Goal: Information Seeking & Learning: Check status

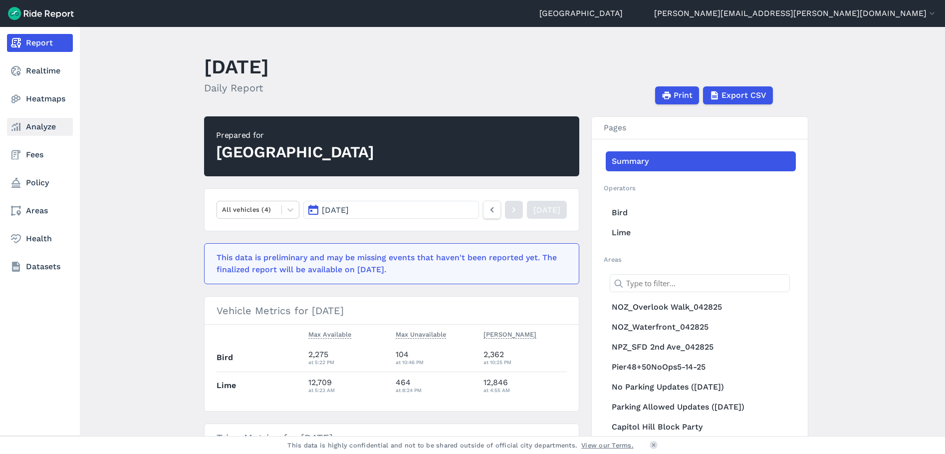
click at [43, 126] on link "Analyze" at bounding box center [40, 127] width 66 height 18
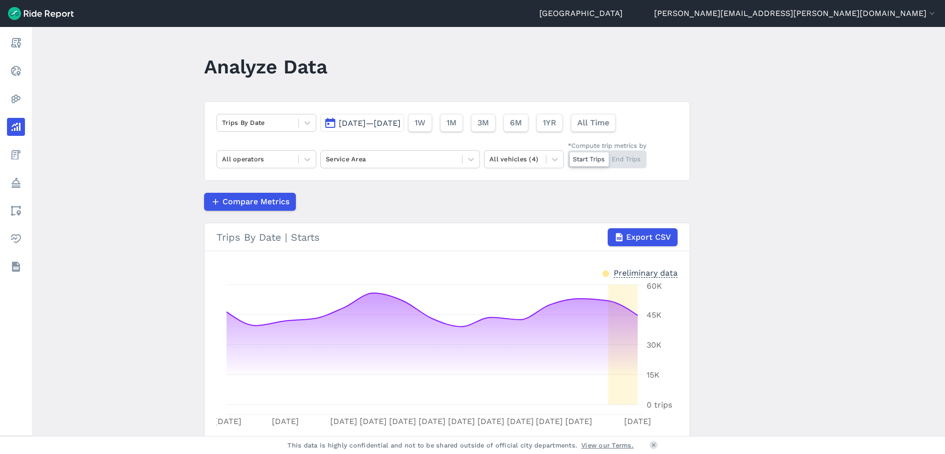
click at [356, 127] on span "[DATE]—[DATE]" at bounding box center [370, 122] width 62 height 9
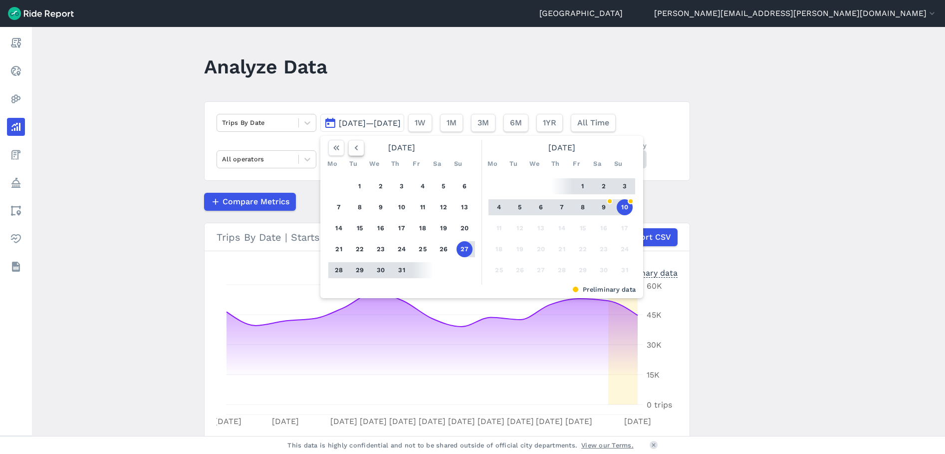
click at [355, 148] on icon "button" at bounding box center [356, 148] width 10 height 10
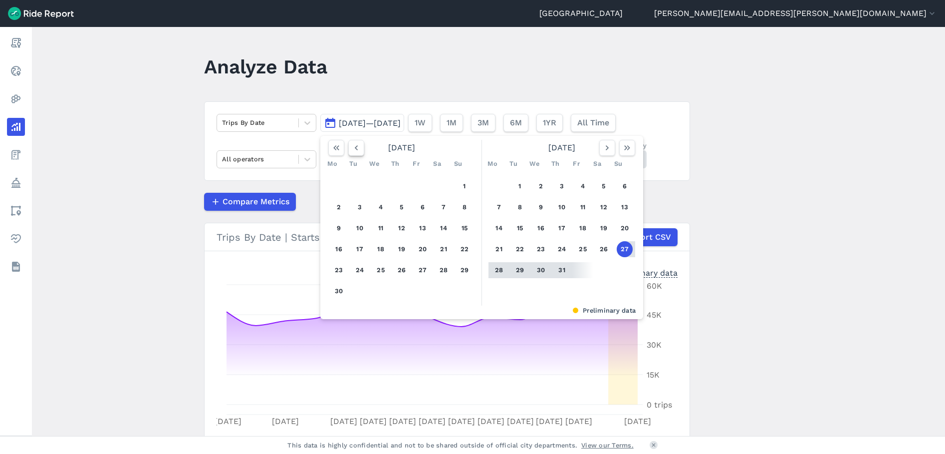
click at [355, 148] on icon "button" at bounding box center [356, 148] width 10 height 10
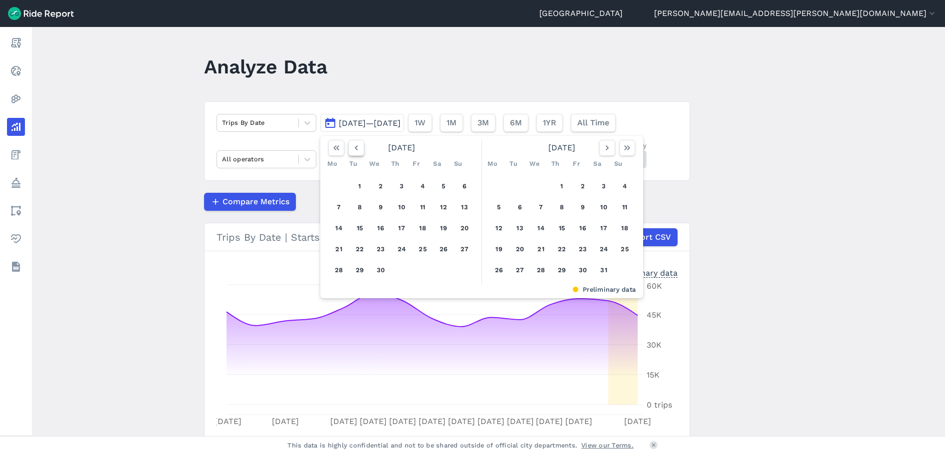
click at [355, 148] on icon "button" at bounding box center [356, 148] width 10 height 10
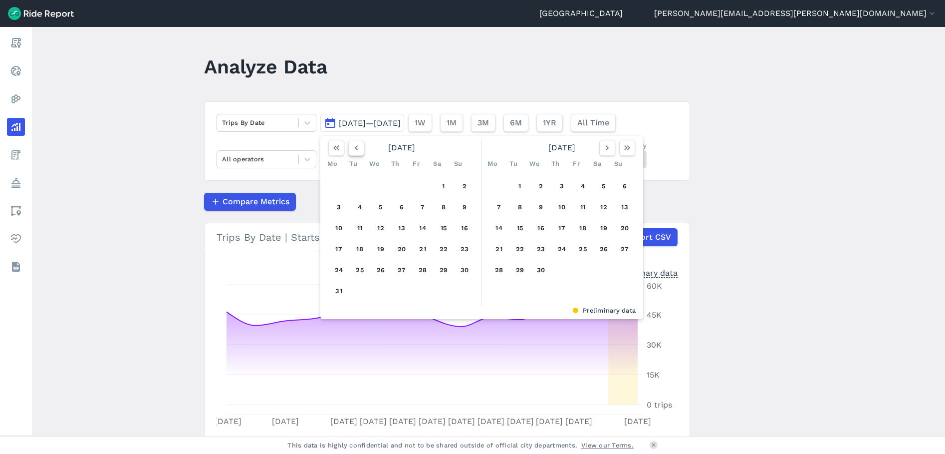
click at [355, 148] on icon "button" at bounding box center [356, 148] width 10 height 10
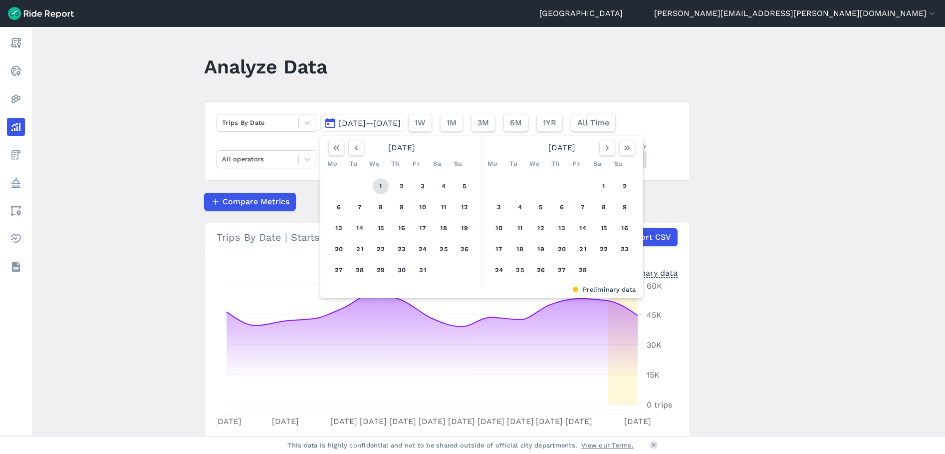
click at [379, 184] on button "1" at bounding box center [381, 186] width 16 height 16
click at [600, 149] on button "button" at bounding box center [607, 148] width 16 height 16
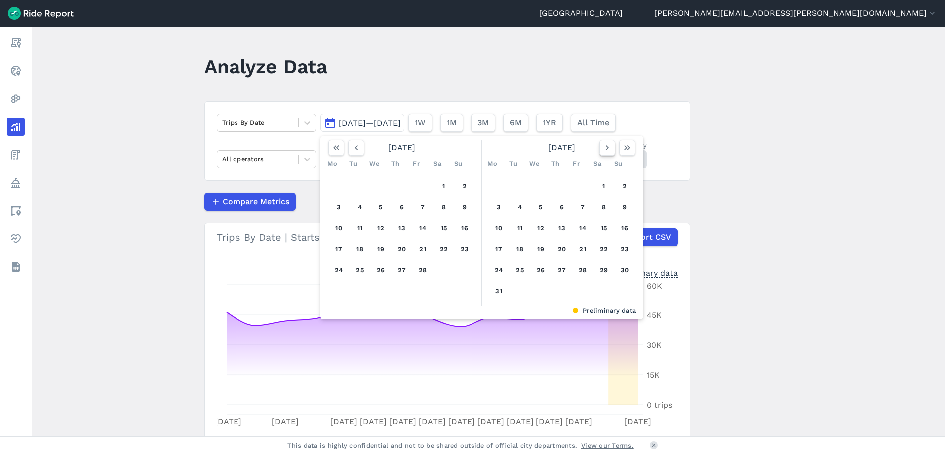
click at [602, 149] on icon "button" at bounding box center [607, 148] width 10 height 10
click at [600, 149] on button "button" at bounding box center [607, 148] width 16 height 16
click at [602, 149] on icon "button" at bounding box center [607, 148] width 10 height 10
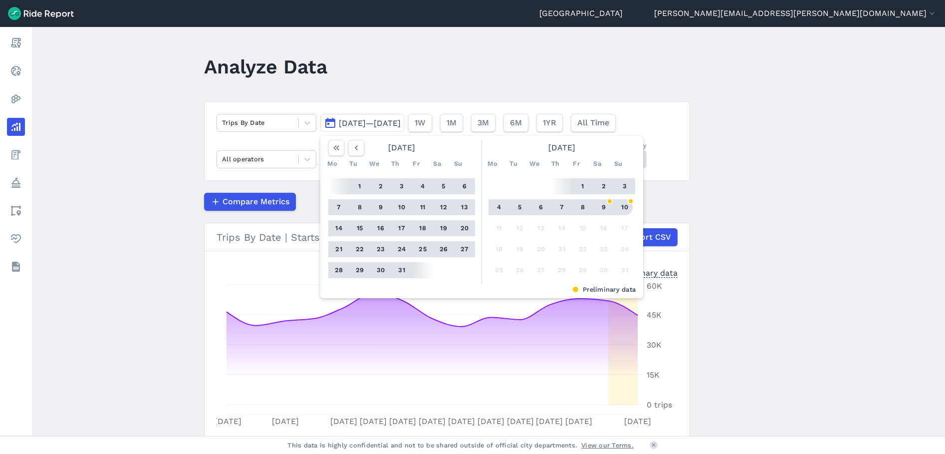
click at [621, 205] on button "10" at bounding box center [625, 207] width 16 height 16
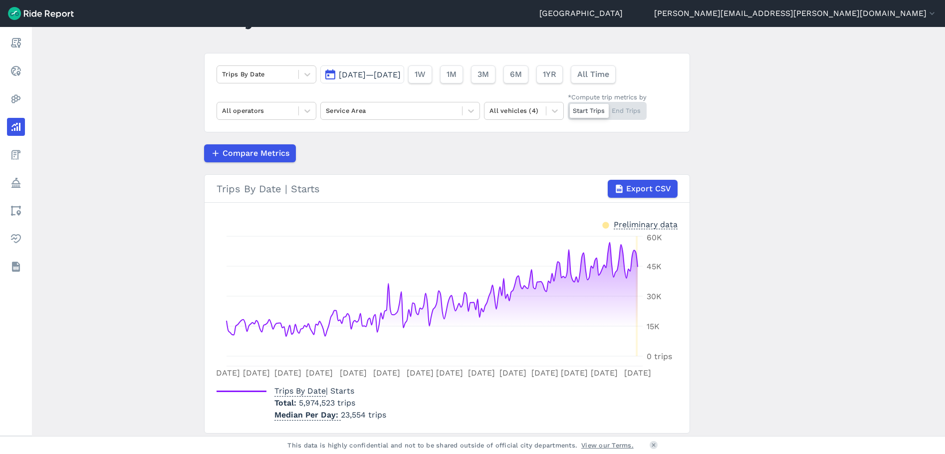
scroll to position [82, 0]
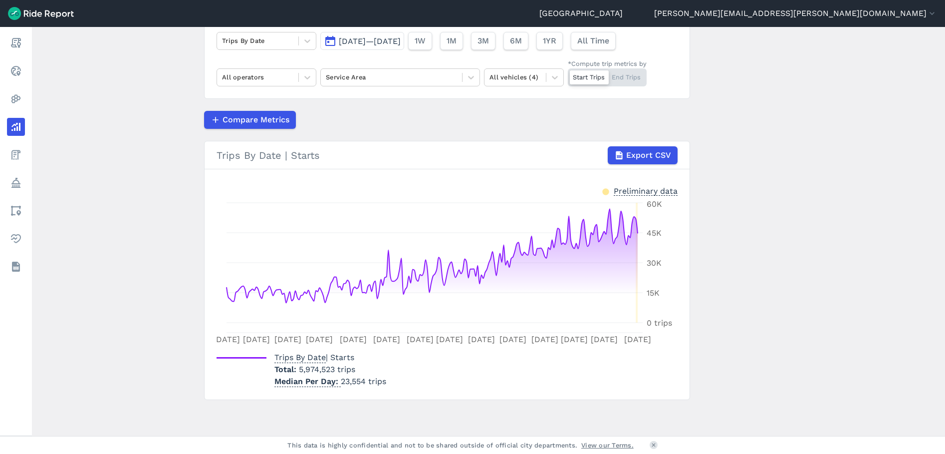
click at [401, 39] on span "[DATE]—[DATE]" at bounding box center [370, 40] width 62 height 9
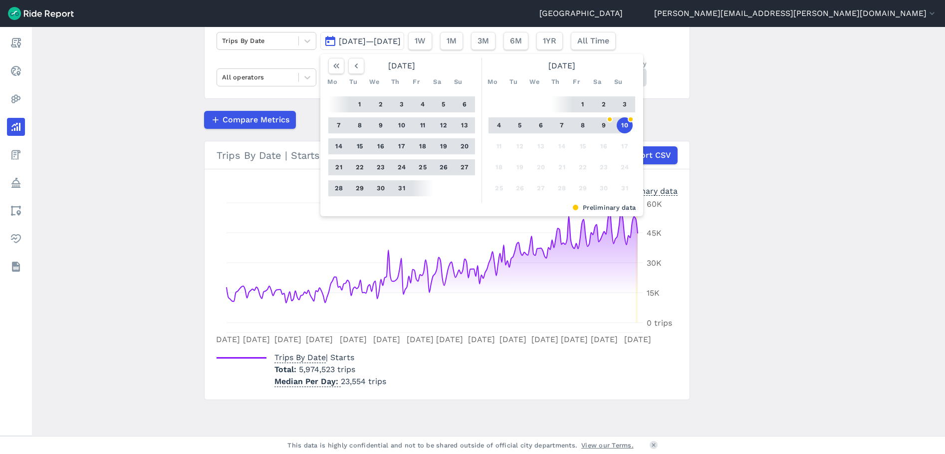
click at [587, 107] on button "1" at bounding box center [583, 104] width 16 height 16
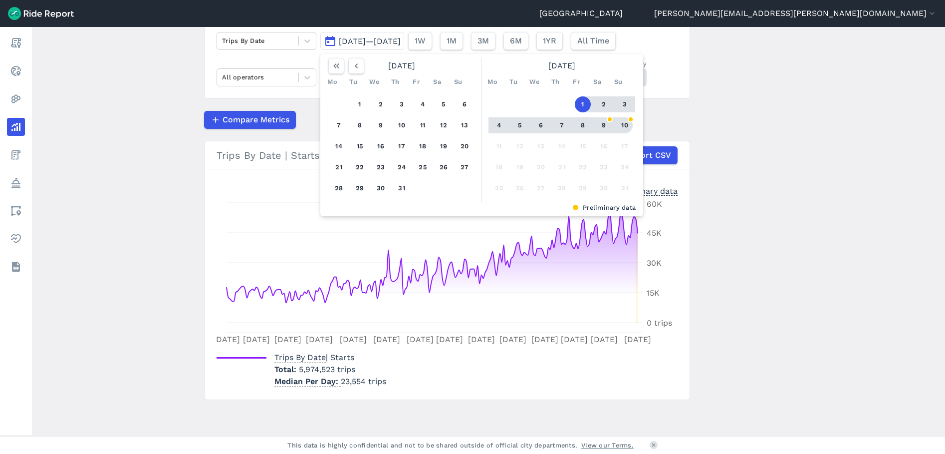
click at [626, 128] on button "10" at bounding box center [625, 125] width 16 height 16
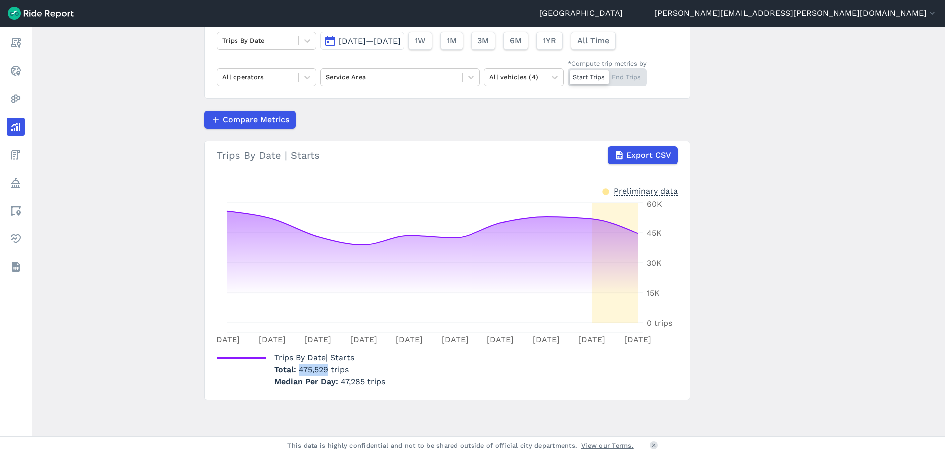
drag, startPoint x: 326, startPoint y: 372, endPoint x: 298, endPoint y: 371, distance: 28.0
click at [299, 371] on span "475,529 trips" at bounding box center [324, 368] width 50 height 9
drag, startPoint x: 298, startPoint y: 371, endPoint x: 341, endPoint y: 380, distance: 43.9
click at [337, 386] on span "Median Per Day" at bounding box center [308, 379] width 66 height 13
click at [391, 42] on span "[DATE]—[DATE]" at bounding box center [370, 40] width 62 height 9
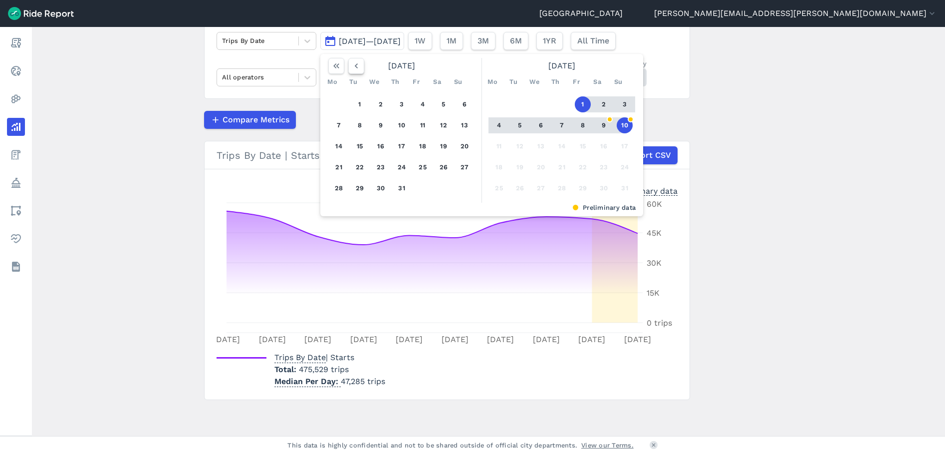
click at [359, 67] on icon "button" at bounding box center [356, 66] width 10 height 10
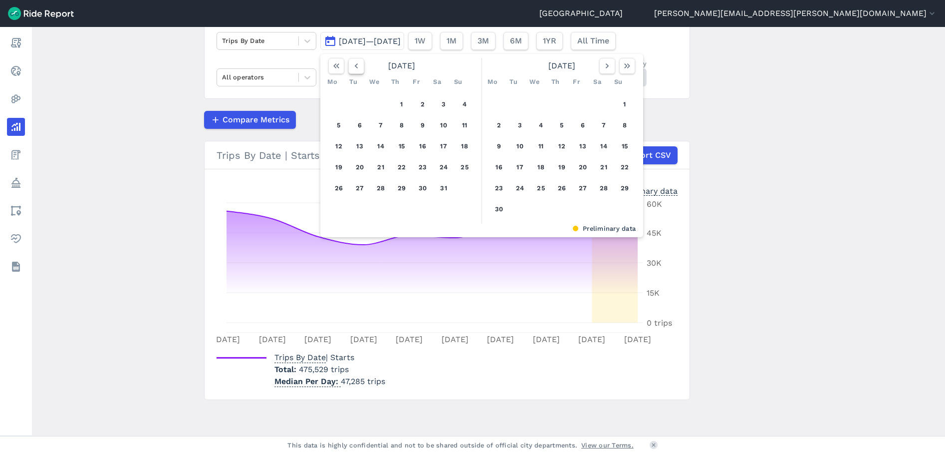
click at [359, 67] on icon "button" at bounding box center [356, 66] width 10 height 10
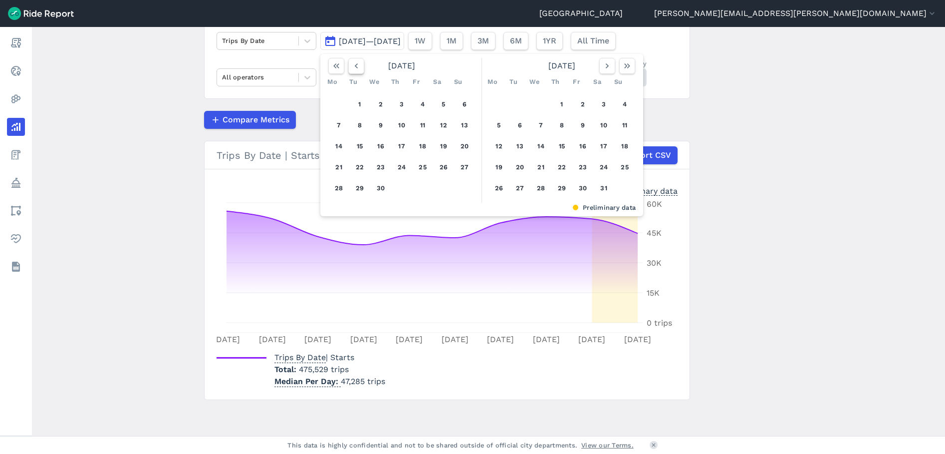
click at [359, 67] on icon "button" at bounding box center [356, 66] width 10 height 10
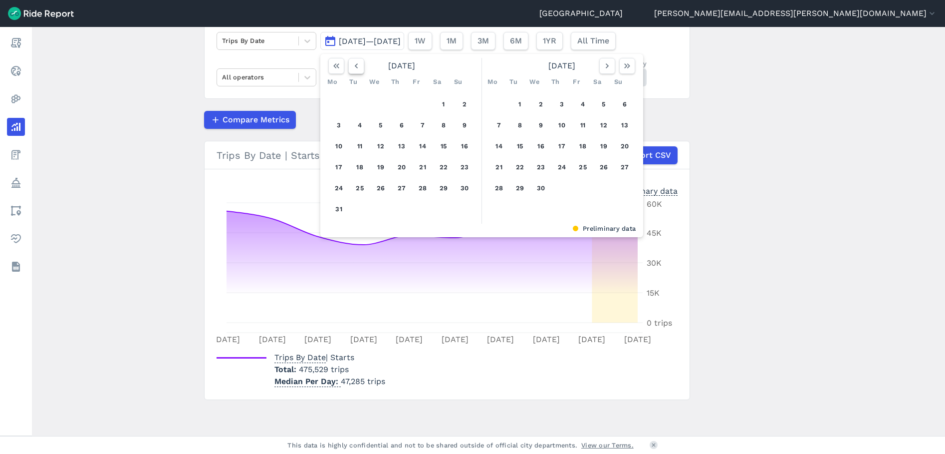
click at [359, 67] on icon "button" at bounding box center [356, 66] width 10 height 10
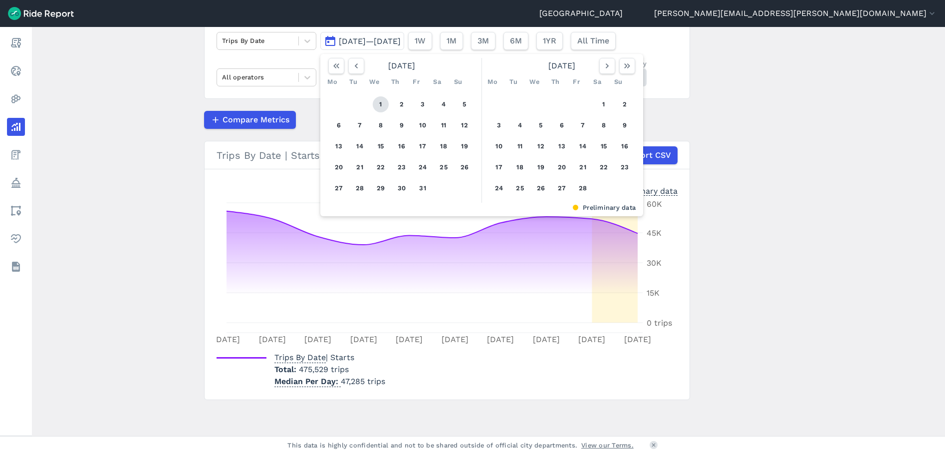
click at [376, 108] on button "1" at bounding box center [381, 104] width 16 height 16
click at [599, 69] on button "button" at bounding box center [607, 66] width 16 height 16
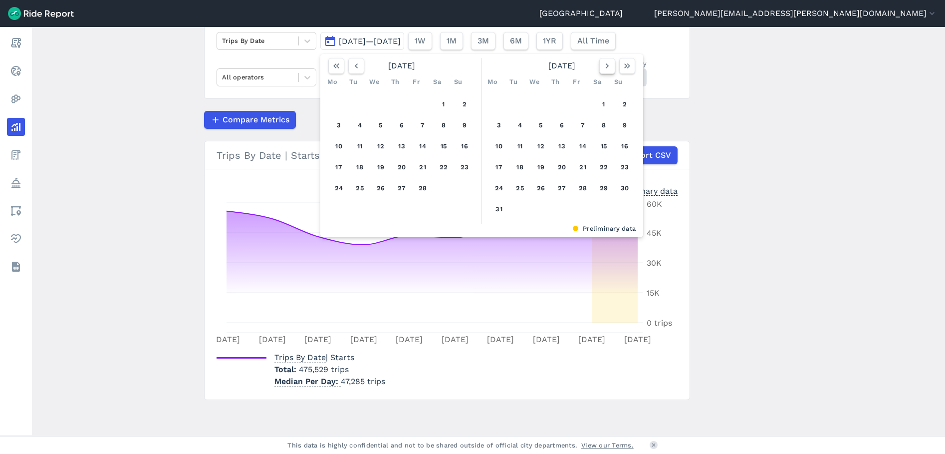
click at [599, 69] on button "button" at bounding box center [607, 66] width 16 height 16
click at [602, 68] on icon "button" at bounding box center [607, 66] width 10 height 10
click at [605, 67] on icon "button" at bounding box center [607, 66] width 10 height 10
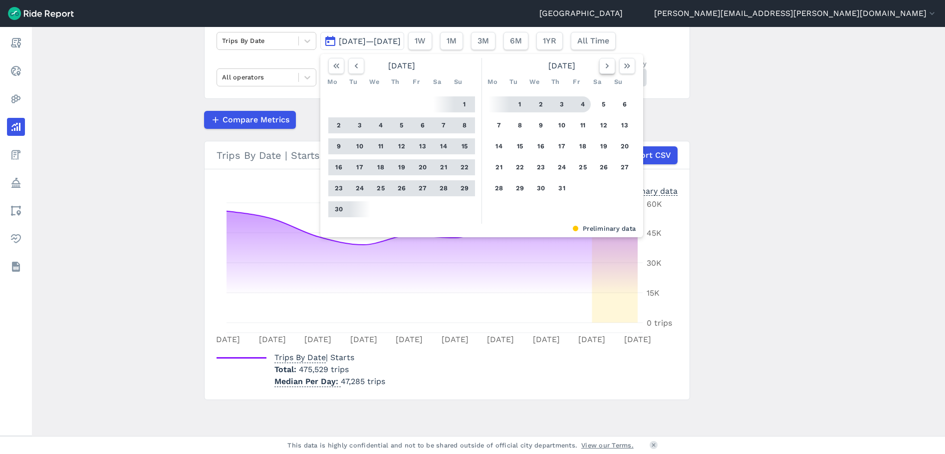
click at [603, 68] on icon "button" at bounding box center [607, 66] width 10 height 10
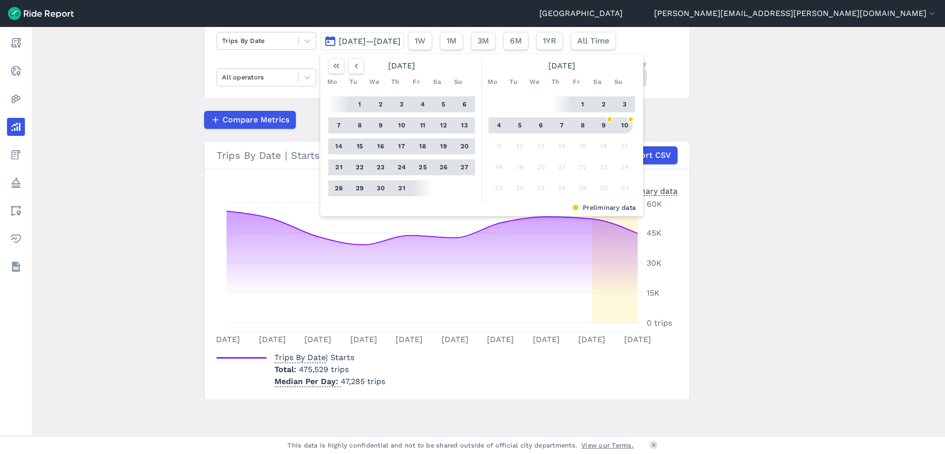
click at [624, 119] on button "10" at bounding box center [625, 125] width 16 height 16
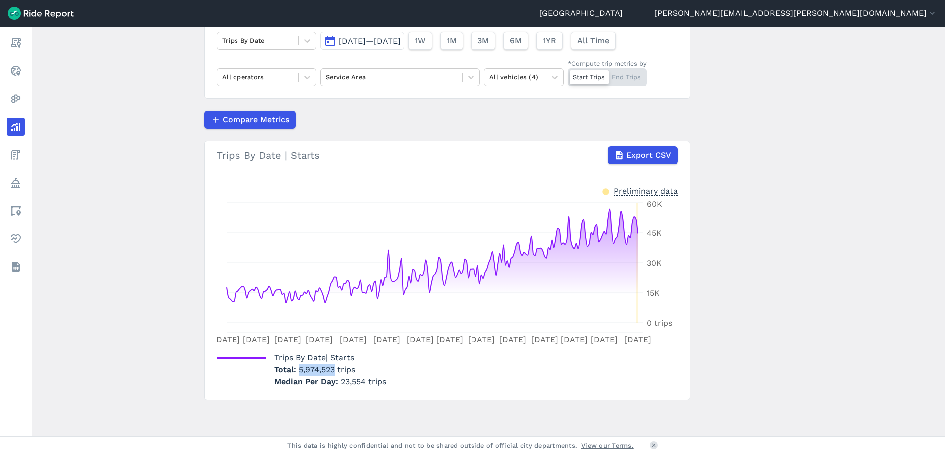
drag, startPoint x: 332, startPoint y: 368, endPoint x: 299, endPoint y: 370, distance: 32.5
click at [299, 370] on span "5,974,523 trips" at bounding box center [327, 368] width 56 height 9
drag, startPoint x: 299, startPoint y: 370, endPoint x: 311, endPoint y: 369, distance: 12.1
copy span "5,974,523"
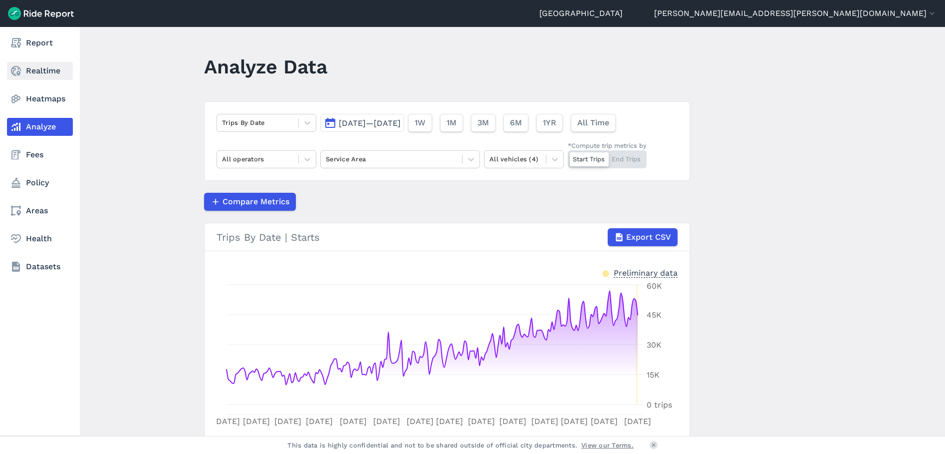
click at [19, 69] on icon at bounding box center [16, 71] width 12 height 12
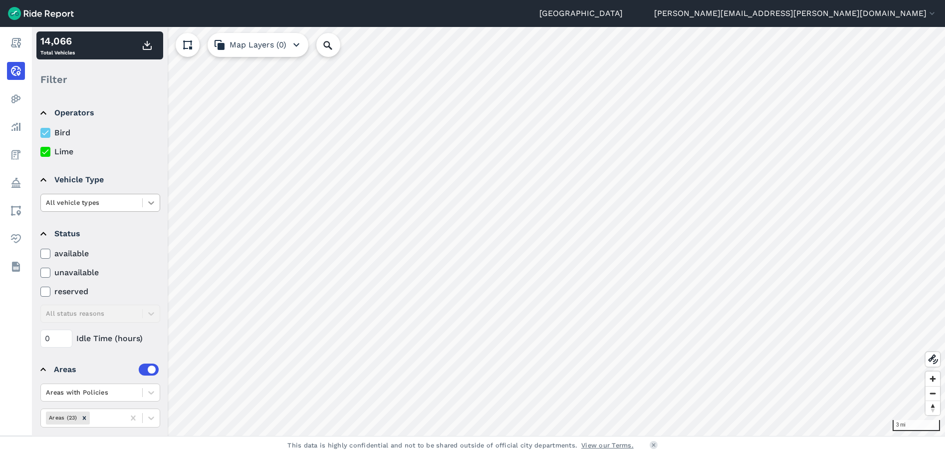
drag, startPoint x: 48, startPoint y: 134, endPoint x: 149, endPoint y: 202, distance: 121.8
click at [48, 134] on icon at bounding box center [45, 133] width 9 height 10
click at [40, 133] on input "Bird" at bounding box center [40, 130] width 0 height 6
click at [149, 202] on icon at bounding box center [151, 202] width 6 height 3
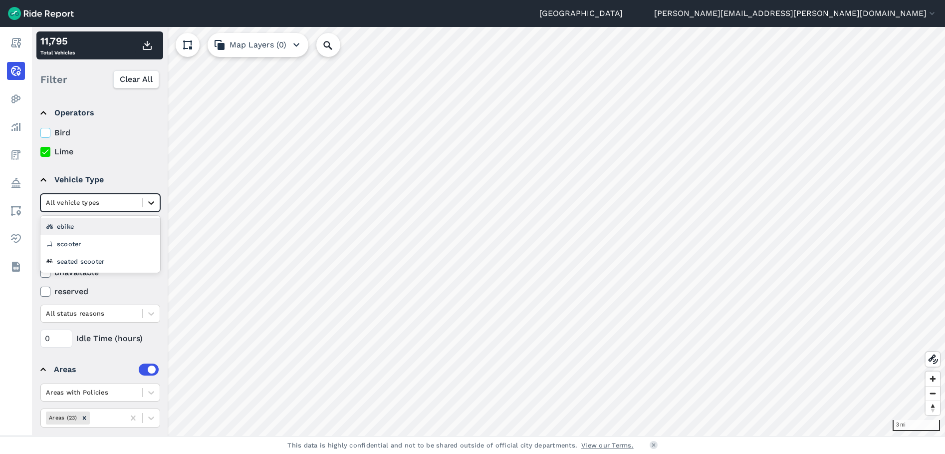
click at [148, 199] on icon at bounding box center [151, 203] width 10 height 10
click at [145, 208] on div at bounding box center [151, 202] width 17 height 17
click at [92, 260] on div "seated scooter" at bounding box center [100, 261] width 120 height 17
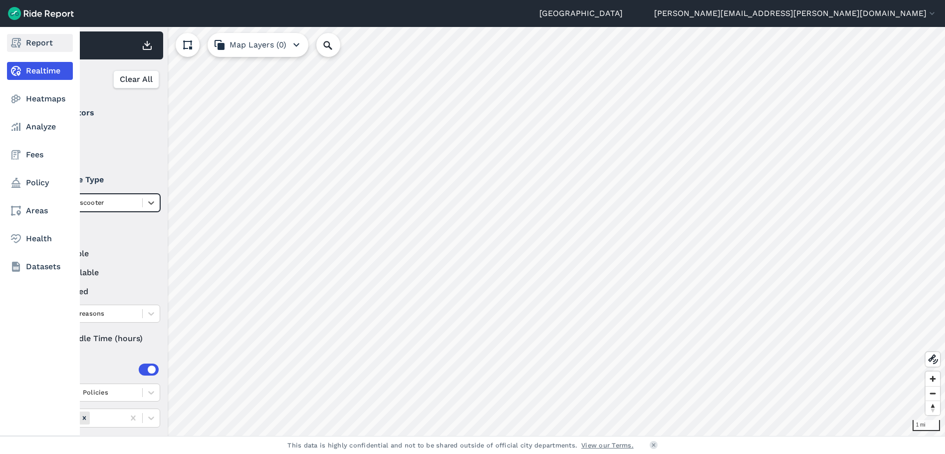
click at [8, 51] on link "Report" at bounding box center [40, 43] width 66 height 18
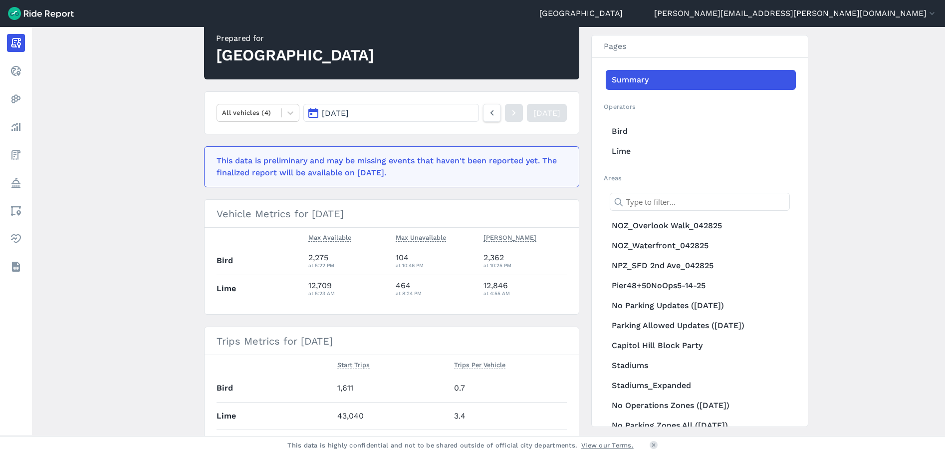
scroll to position [100, 0]
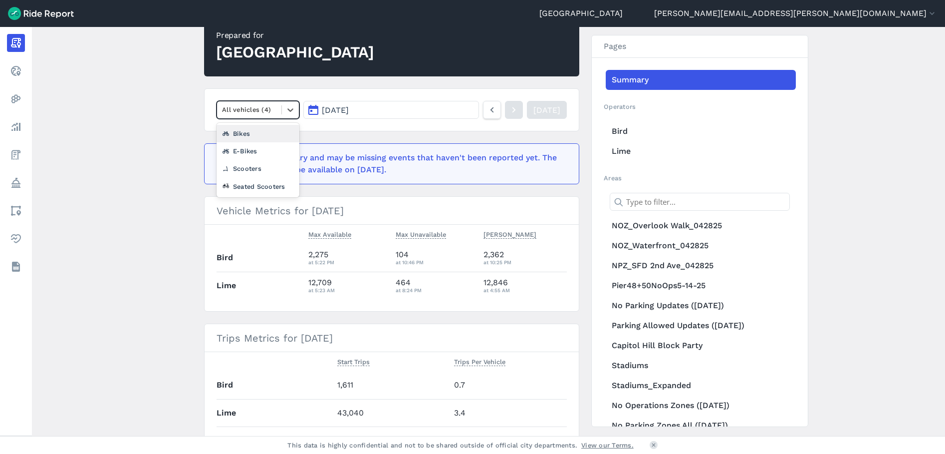
click at [277, 111] on div "All vehicles (4)" at bounding box center [249, 109] width 64 height 15
click at [250, 184] on div "Seated Scooters" at bounding box center [258, 186] width 83 height 17
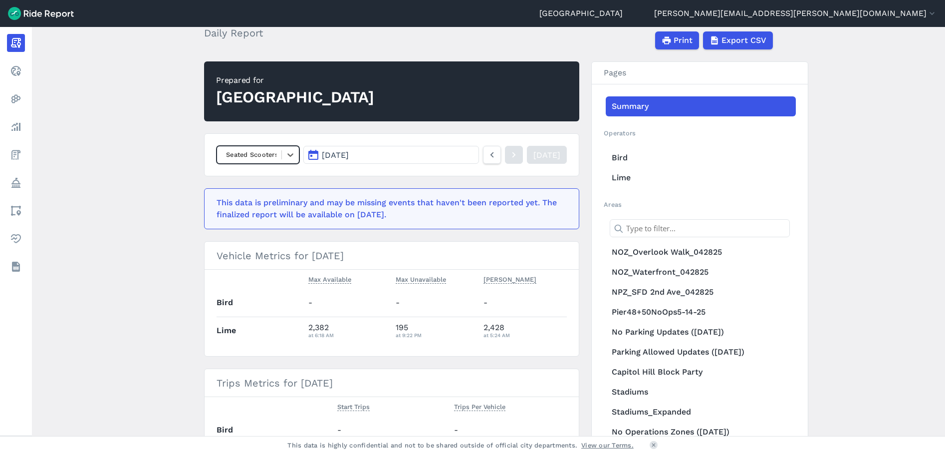
scroll to position [50, 0]
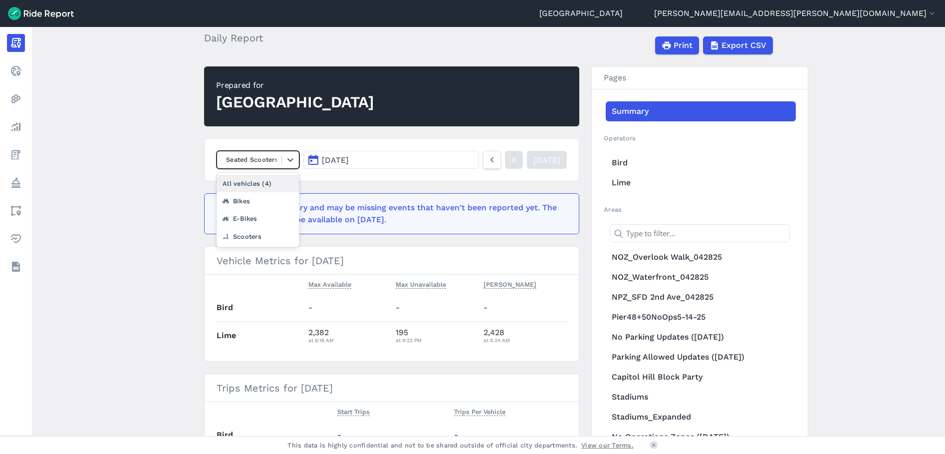
click at [279, 155] on div "Seated Scooters" at bounding box center [249, 159] width 64 height 15
click at [257, 220] on div "E-Bikes" at bounding box center [258, 218] width 83 height 17
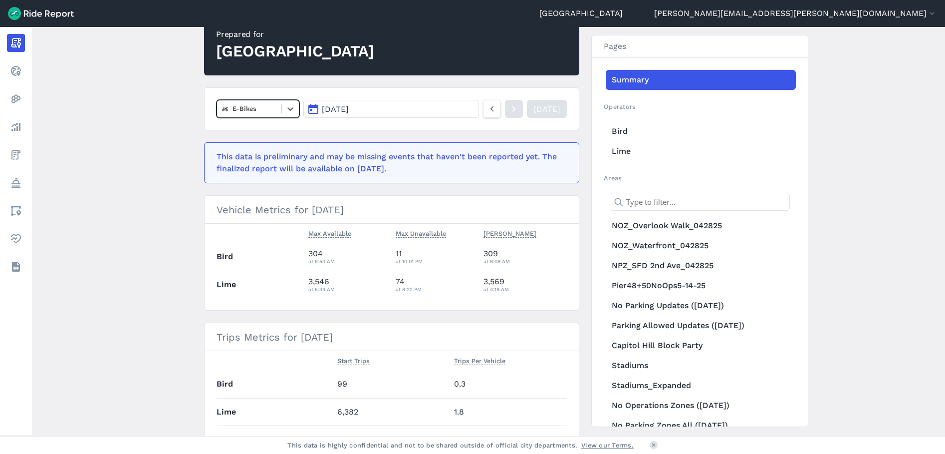
scroll to position [100, 0]
click at [276, 115] on div "E-Bikes" at bounding box center [249, 109] width 64 height 15
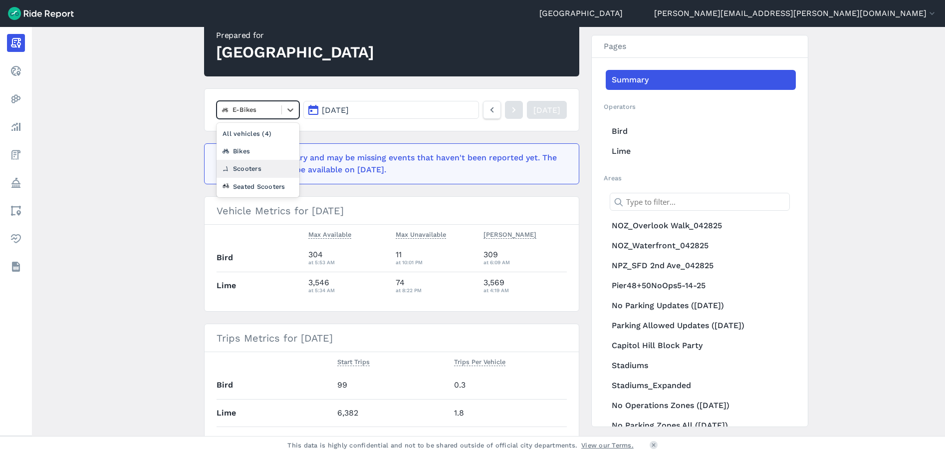
click at [261, 168] on div "Scooters" at bounding box center [258, 168] width 83 height 17
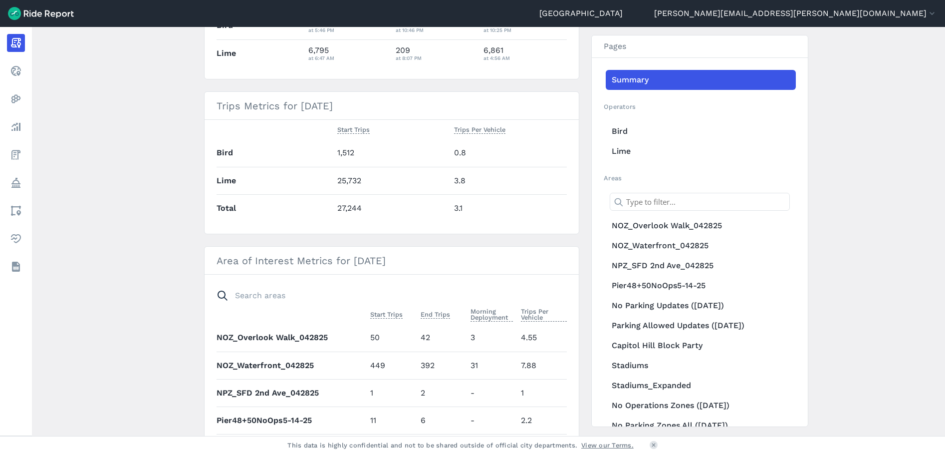
scroll to position [250, 0]
